Goal: Obtain resource: Obtain resource

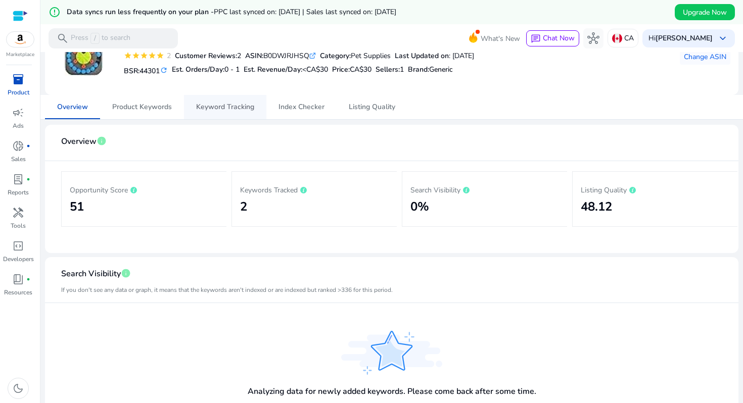
scroll to position [45, 0]
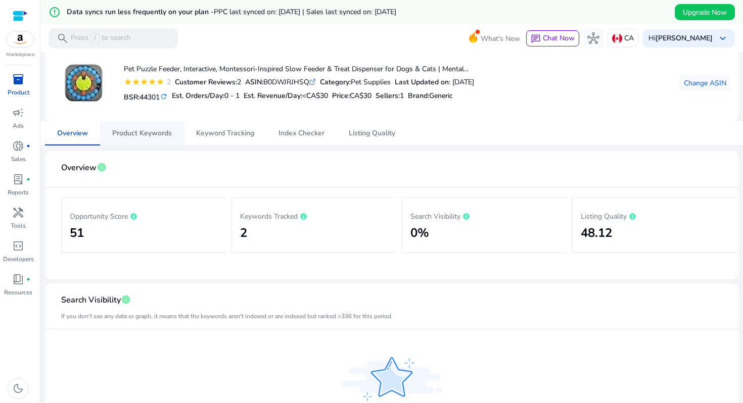
click at [127, 124] on span "Product Keywords" at bounding box center [142, 133] width 60 height 24
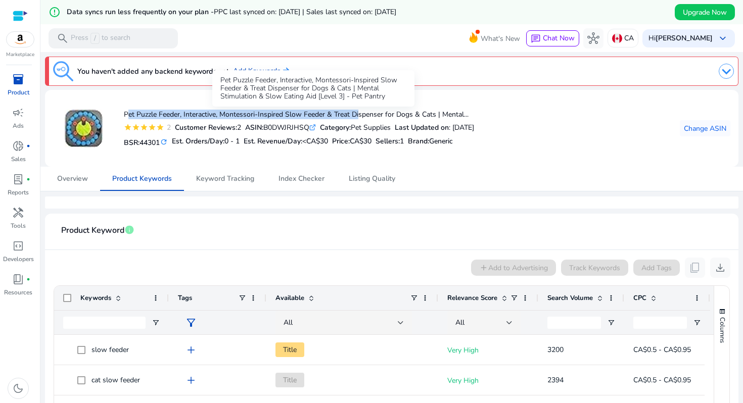
drag, startPoint x: 121, startPoint y: 111, endPoint x: 358, endPoint y: 110, distance: 237.0
click at [358, 111] on div "Pet Puzzle Feeder, Interactive, Montessori-Inspired Slow Feeder & Treat Dispens…" at bounding box center [263, 128] width 421 height 61
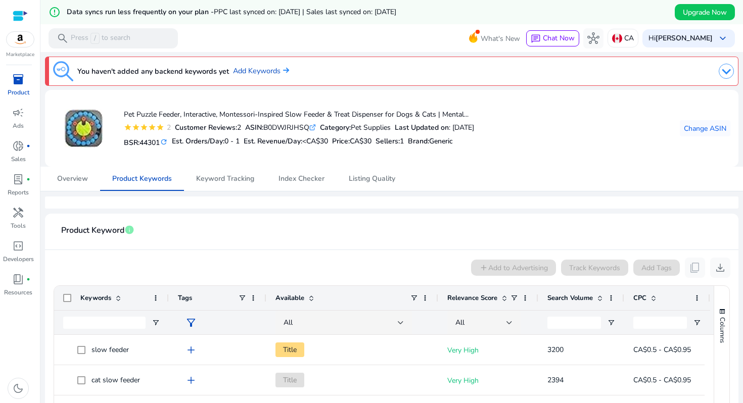
click at [517, 140] on div "Pet Puzzle Feeder, Interactive, Montessori-Inspired Slow Feeder & Treat Dispens…" at bounding box center [391, 128] width 677 height 61
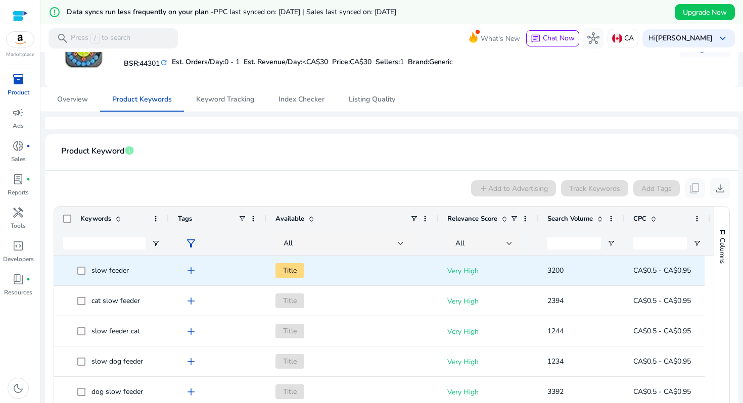
scroll to position [213, 0]
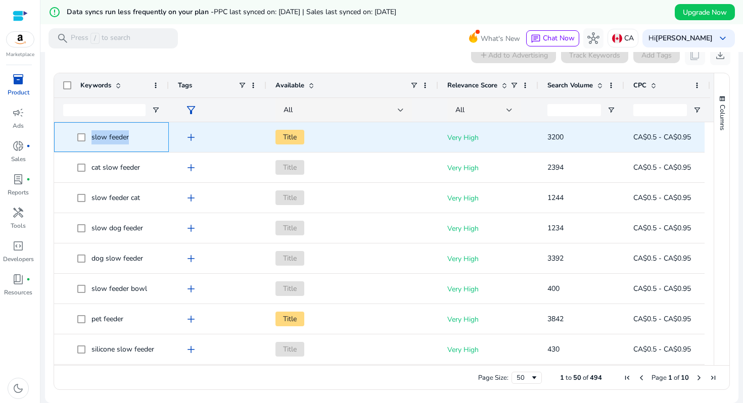
drag, startPoint x: 133, startPoint y: 138, endPoint x: 89, endPoint y: 138, distance: 43.4
click at [89, 138] on span "slow feeder" at bounding box center [118, 137] width 82 height 21
click at [128, 137] on span "slow feeder" at bounding box center [109, 137] width 37 height 10
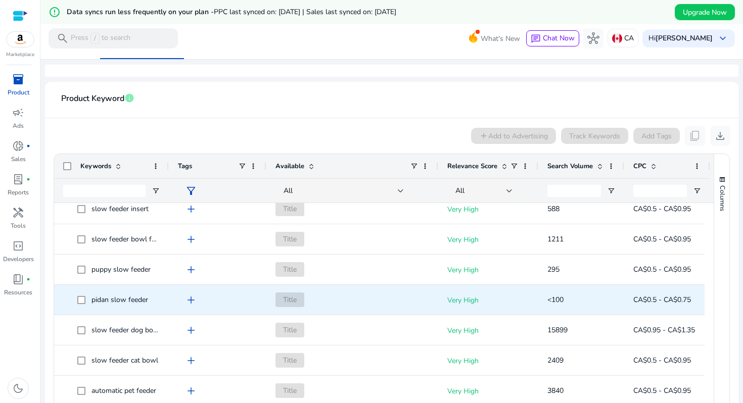
scroll to position [0, 0]
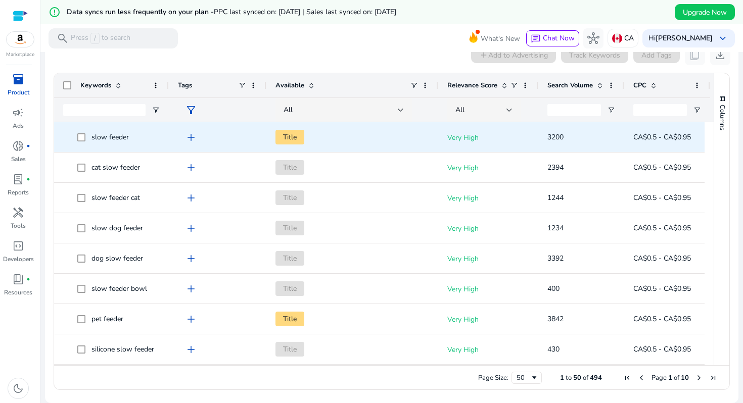
click at [234, 148] on div "add" at bounding box center [217, 137] width 79 height 29
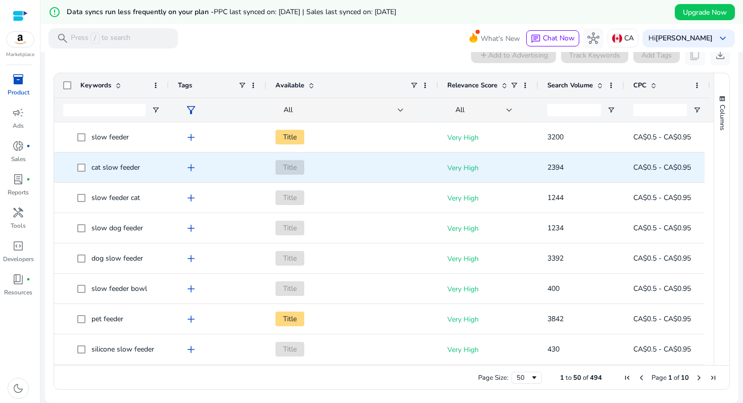
click at [340, 175] on span "Title" at bounding box center [352, 167] width 154 height 21
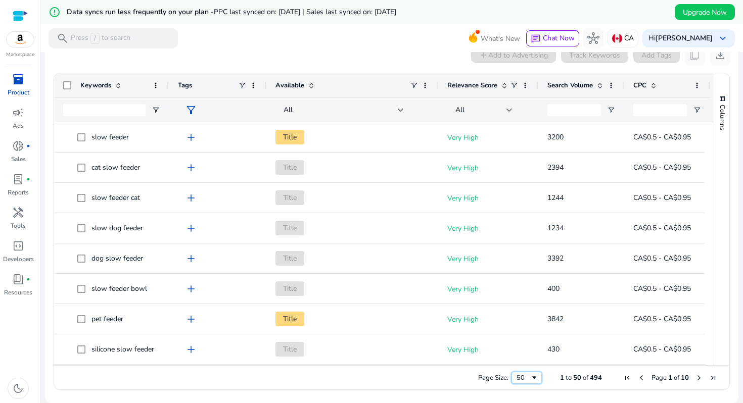
click at [524, 375] on div "50" at bounding box center [523, 377] width 14 height 9
click at [600, 85] on span at bounding box center [600, 85] width 8 height 8
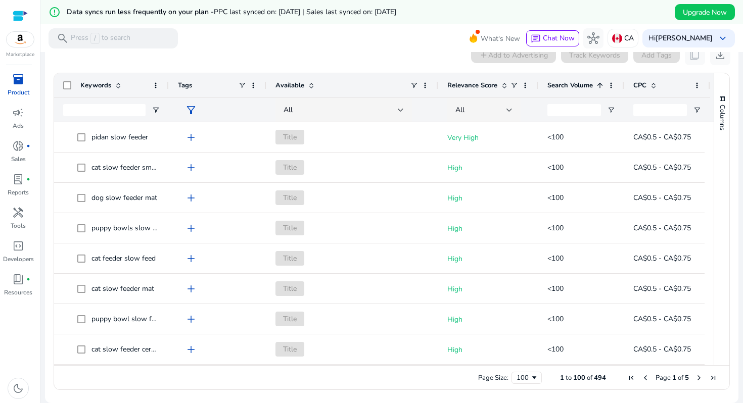
click at [600, 85] on span at bounding box center [600, 85] width 8 height 8
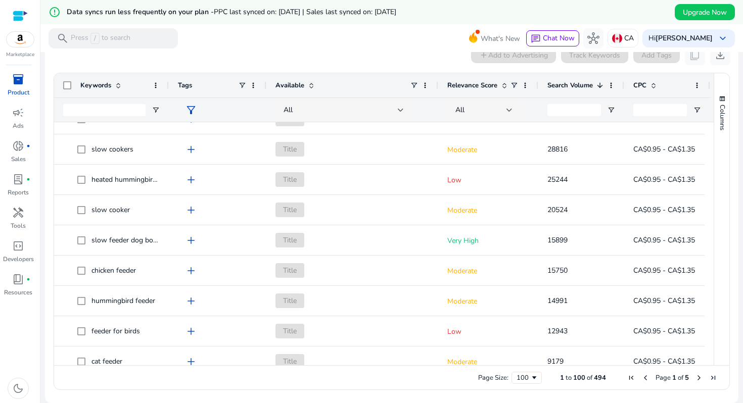
click at [505, 86] on span at bounding box center [504, 85] width 8 height 8
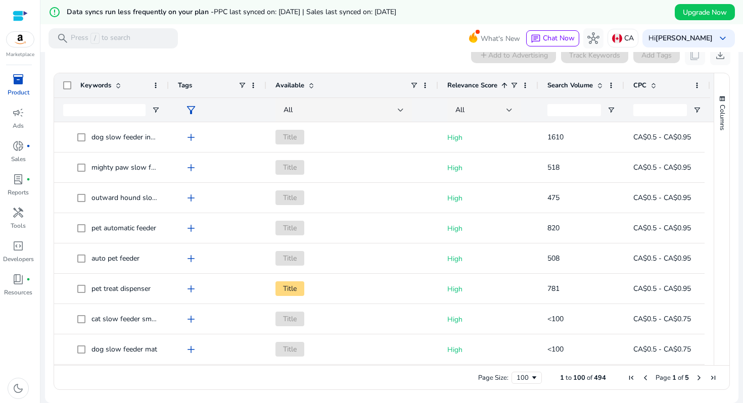
click at [503, 83] on span at bounding box center [504, 85] width 8 height 8
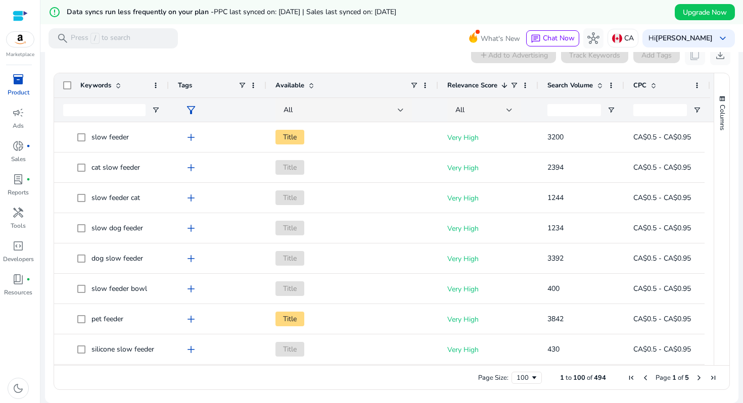
click at [600, 86] on span at bounding box center [600, 85] width 8 height 8
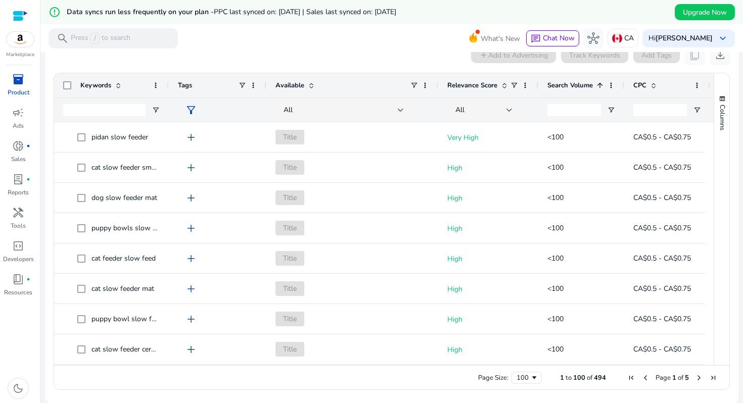
click at [600, 86] on span at bounding box center [600, 85] width 8 height 8
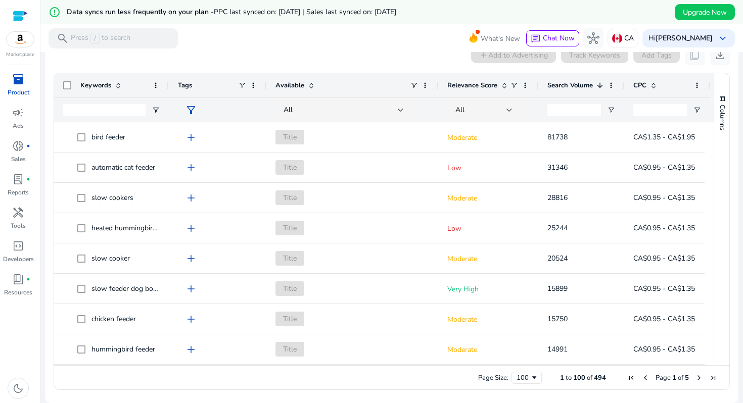
click at [507, 84] on span at bounding box center [504, 85] width 8 height 8
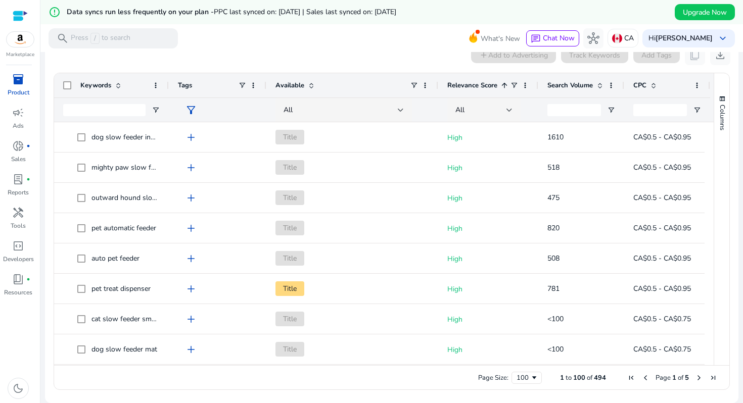
click at [503, 84] on span at bounding box center [504, 85] width 8 height 8
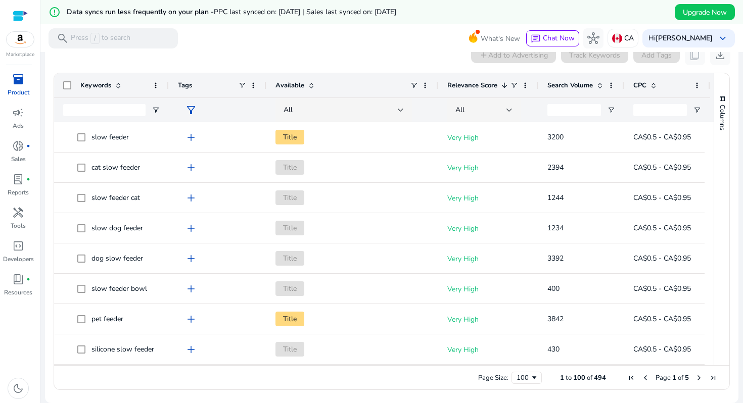
click at [599, 85] on span at bounding box center [600, 85] width 8 height 8
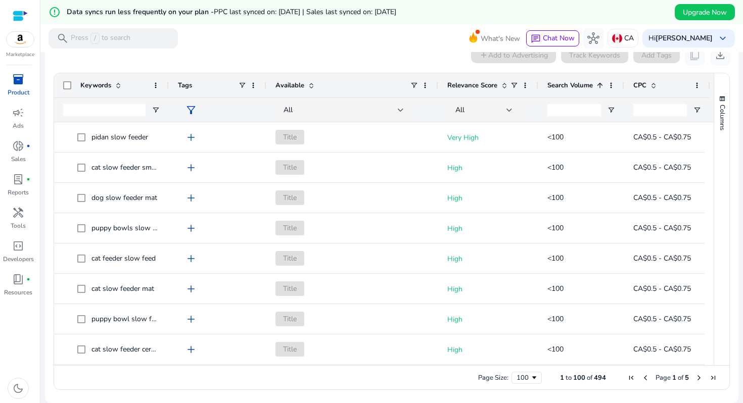
click at [599, 85] on span at bounding box center [600, 85] width 8 height 8
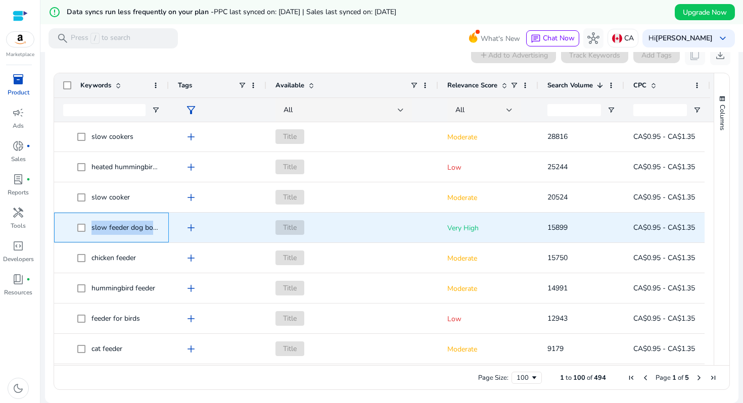
drag, startPoint x: 92, startPoint y: 227, endPoint x: 152, endPoint y: 227, distance: 60.1
click at [153, 228] on span "slow feeder dog bowl" at bounding box center [126, 228] width 70 height 10
click at [152, 227] on span "slow feeder dog bowl" at bounding box center [126, 228] width 70 height 10
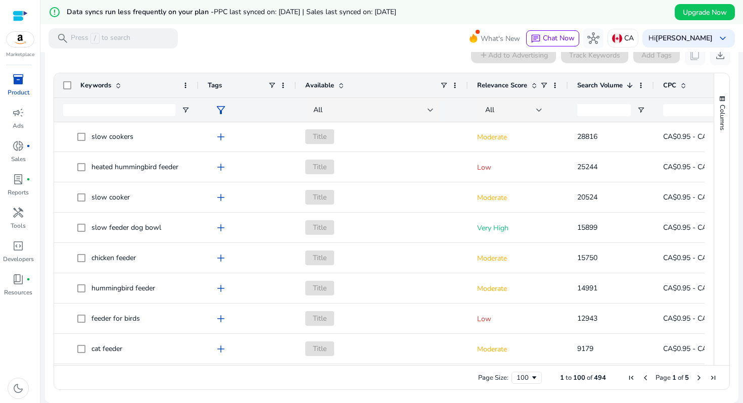
drag, startPoint x: 168, startPoint y: 84, endPoint x: 198, endPoint y: 86, distance: 29.8
click at [198, 86] on div at bounding box center [198, 85] width 4 height 24
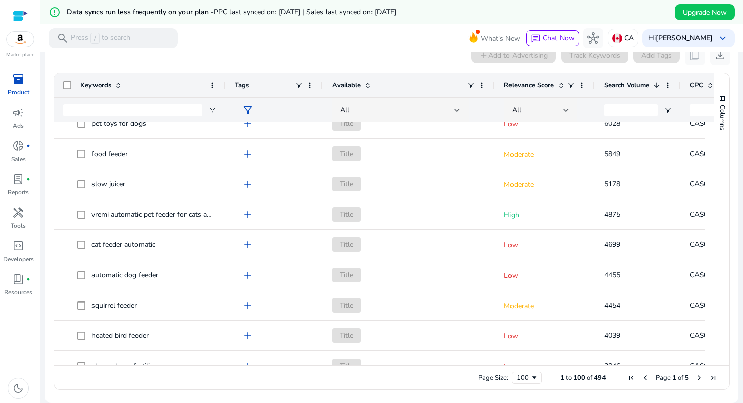
drag, startPoint x: 197, startPoint y: 86, endPoint x: 231, endPoint y: 86, distance: 33.9
click at [227, 86] on div at bounding box center [225, 85] width 4 height 24
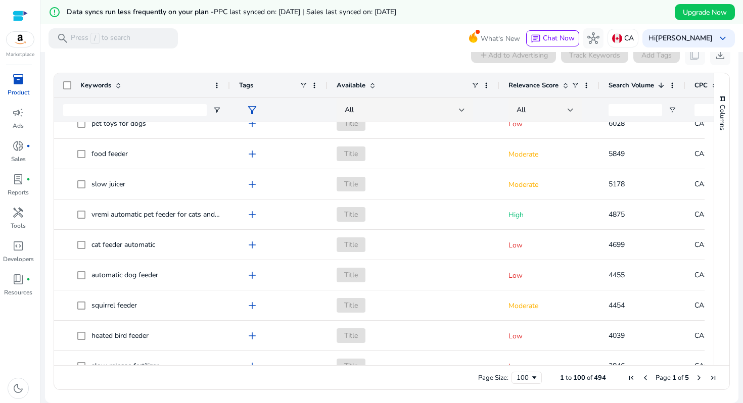
drag, startPoint x: 231, startPoint y: 83, endPoint x: 207, endPoint y: 83, distance: 23.7
click at [227, 83] on div at bounding box center [229, 85] width 4 height 24
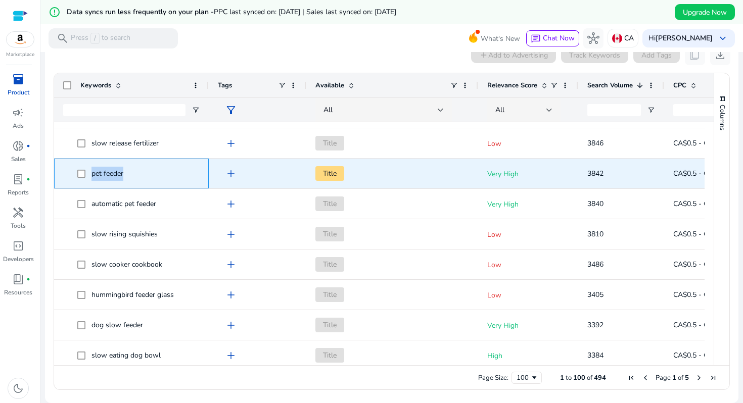
drag, startPoint x: 121, startPoint y: 170, endPoint x: 90, endPoint y: 170, distance: 30.8
click at [90, 170] on span "pet feeder" at bounding box center [138, 173] width 122 height 21
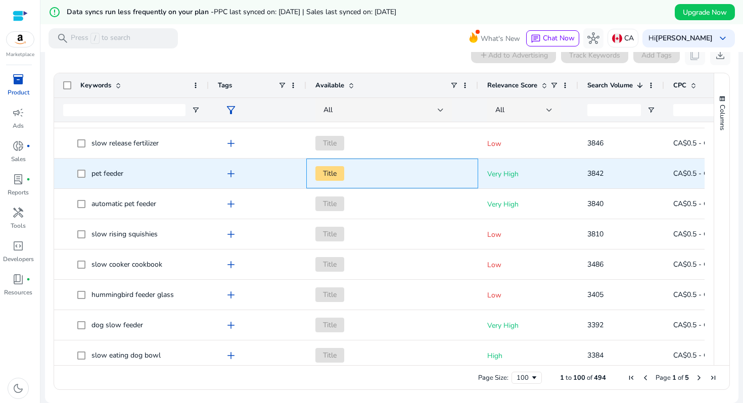
click at [415, 174] on span "Title" at bounding box center [392, 173] width 154 height 21
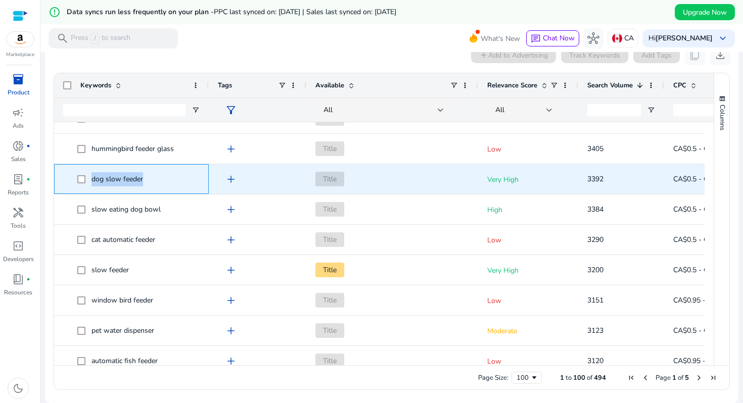
drag, startPoint x: 144, startPoint y: 181, endPoint x: 89, endPoint y: 180, distance: 55.6
click at [89, 180] on span "dog slow feeder" at bounding box center [138, 179] width 122 height 21
click at [426, 183] on span "Title" at bounding box center [392, 179] width 154 height 21
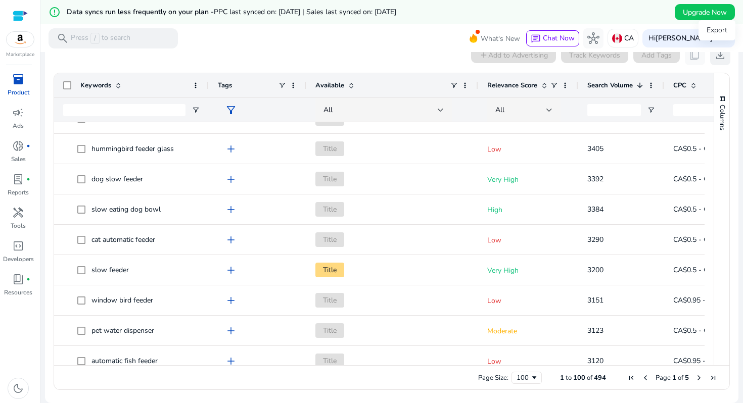
click at [714, 56] on span "download" at bounding box center [720, 55] width 12 height 12
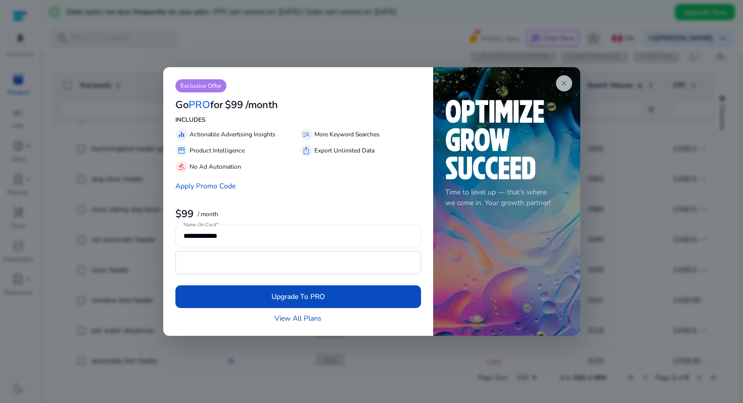
click at [565, 84] on span "close" at bounding box center [564, 83] width 8 height 8
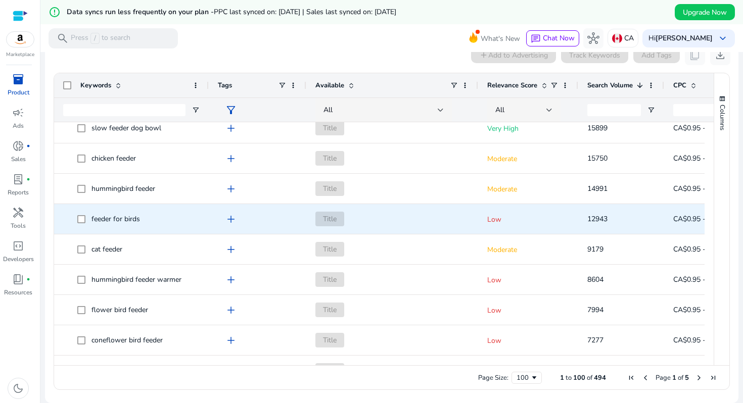
scroll to position [162, 0]
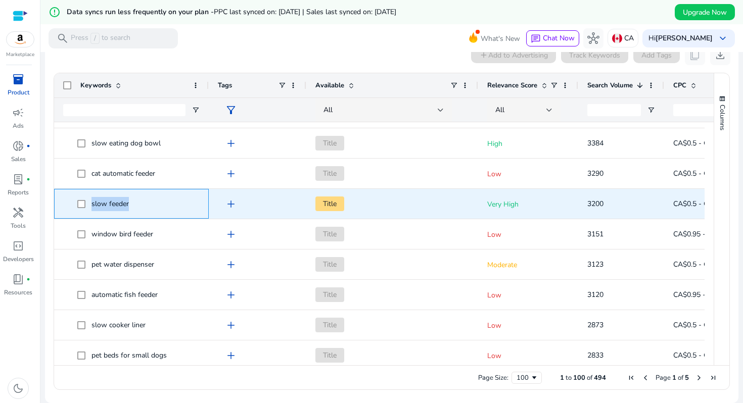
drag, startPoint x: 138, startPoint y: 203, endPoint x: 86, endPoint y: 197, distance: 52.4
click at [86, 197] on span "slow feeder" at bounding box center [138, 204] width 122 height 21
click at [153, 216] on div "slow feeder" at bounding box center [131, 203] width 136 height 29
click at [438, 206] on span "Title" at bounding box center [392, 204] width 154 height 21
